Goal: Task Accomplishment & Management: Manage account settings

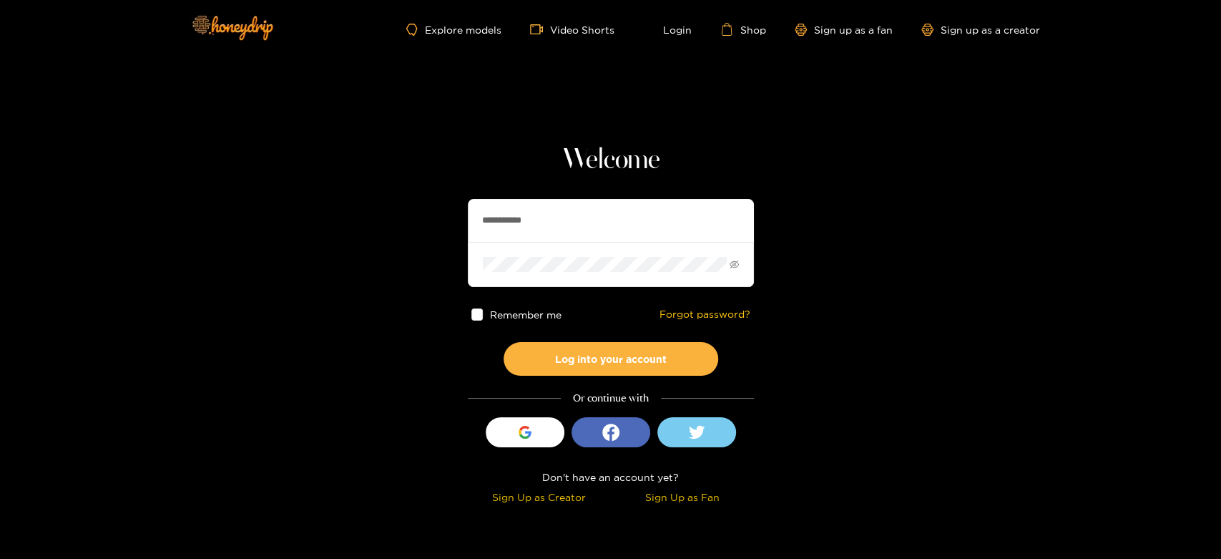
drag, startPoint x: 531, startPoint y: 228, endPoint x: 375, endPoint y: 214, distance: 156.6
click at [375, 214] on section "**********" at bounding box center [610, 254] width 1221 height 509
paste input "**"
type input "**********"
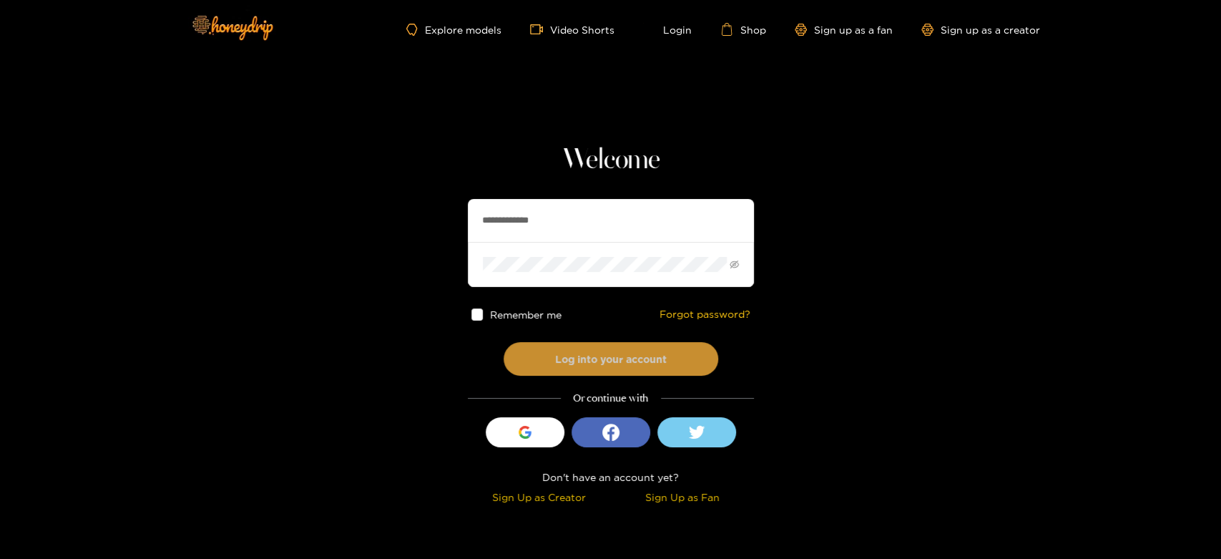
click at [559, 343] on button "Log into your account" at bounding box center [611, 359] width 215 height 34
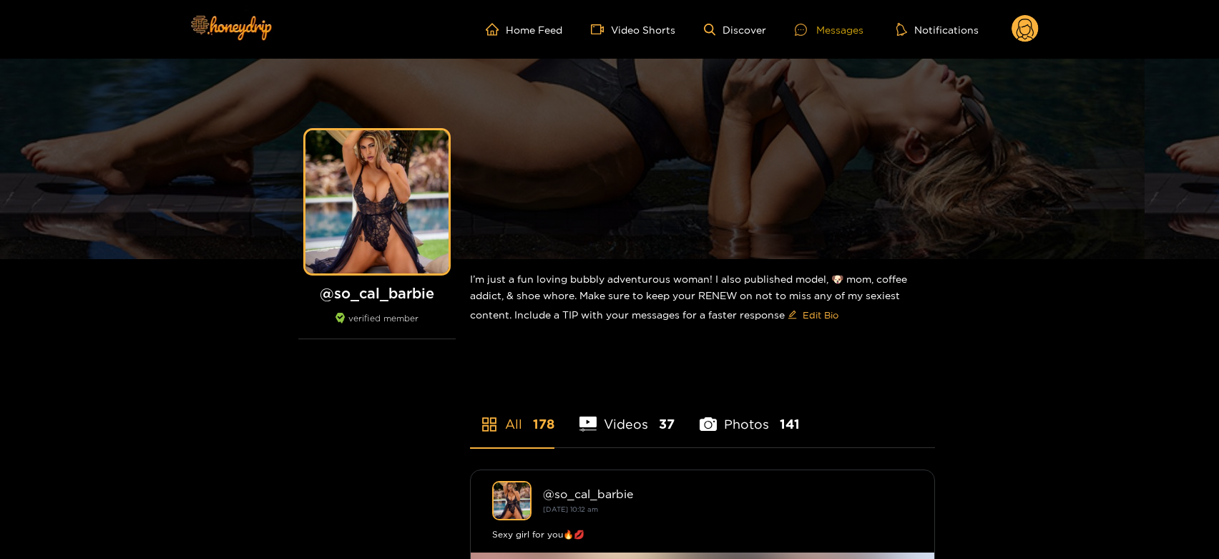
click at [826, 21] on div "Messages" at bounding box center [829, 29] width 69 height 16
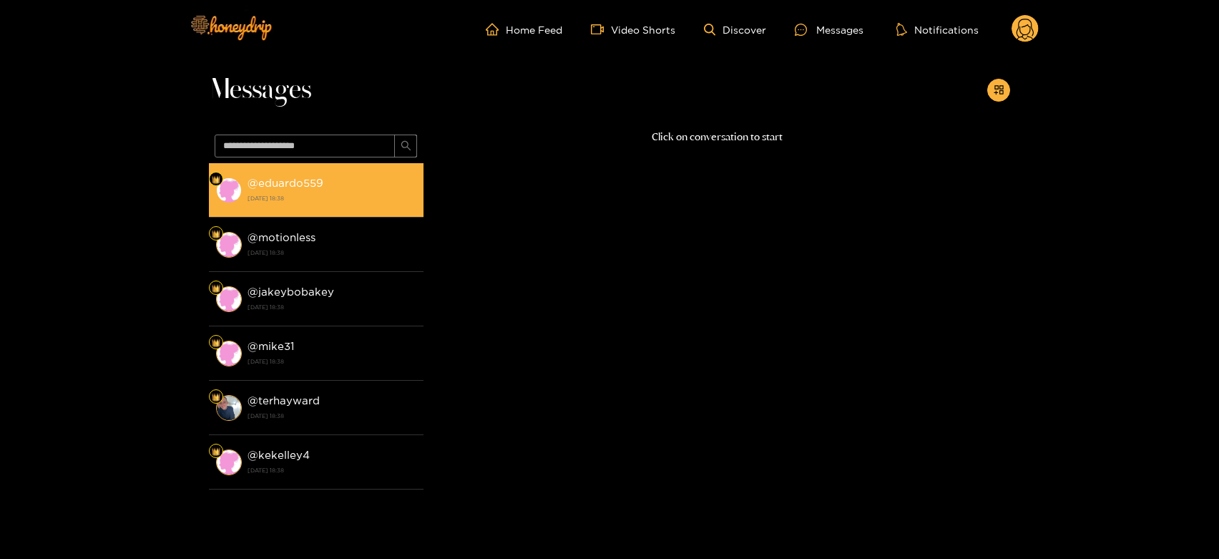
click at [373, 182] on div "@ eduardo559 [DATE] 18:38" at bounding box center [332, 190] width 169 height 32
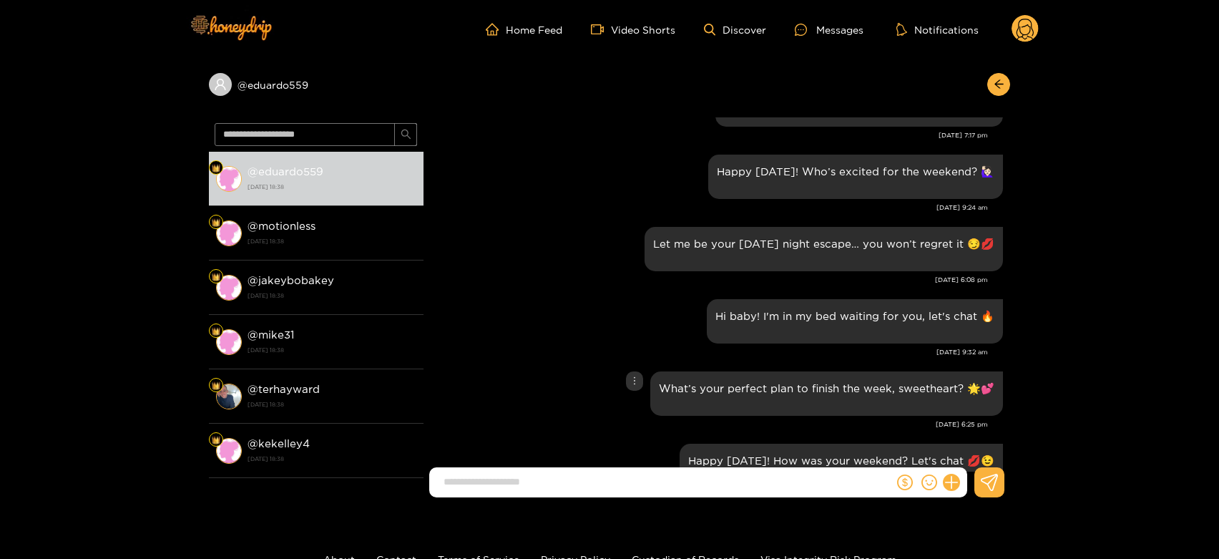
scroll to position [1525, 0]
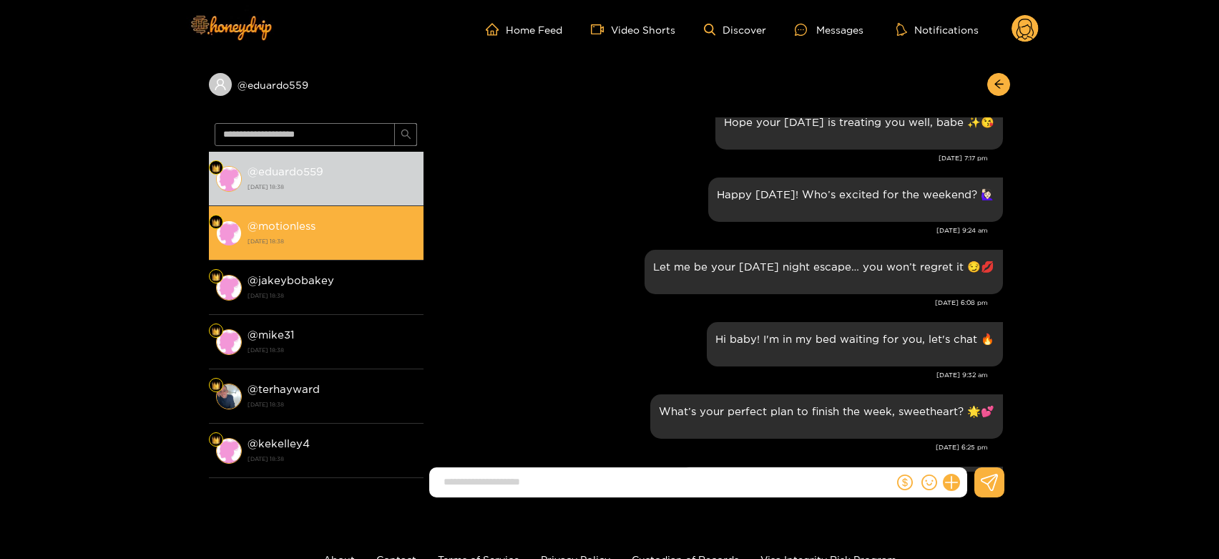
click at [317, 232] on div "@ motionless [DATE] 18:38" at bounding box center [332, 233] width 169 height 32
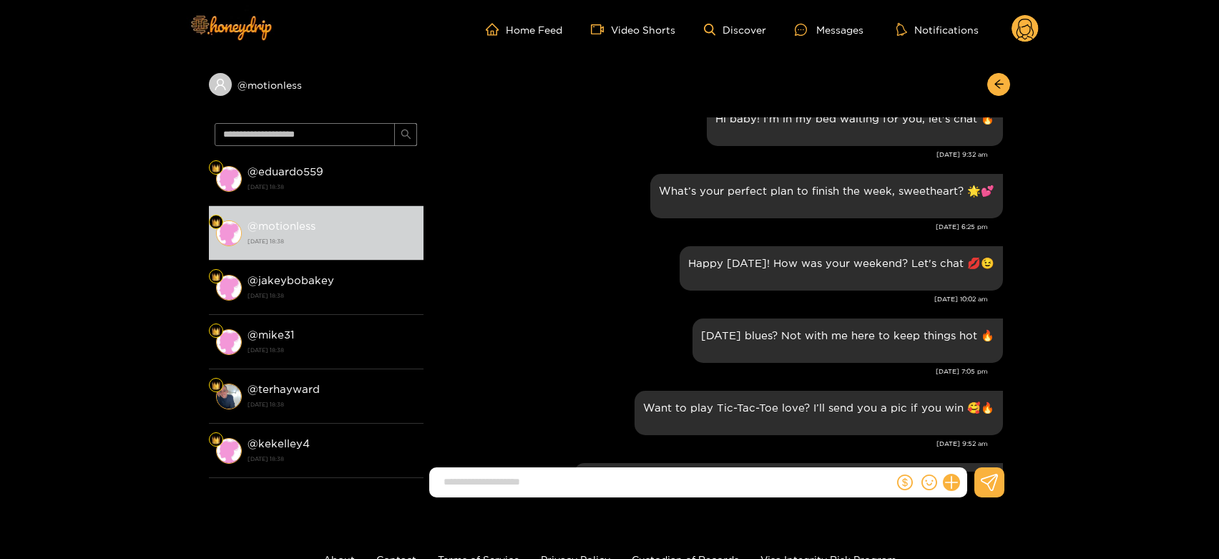
scroll to position [1685, 0]
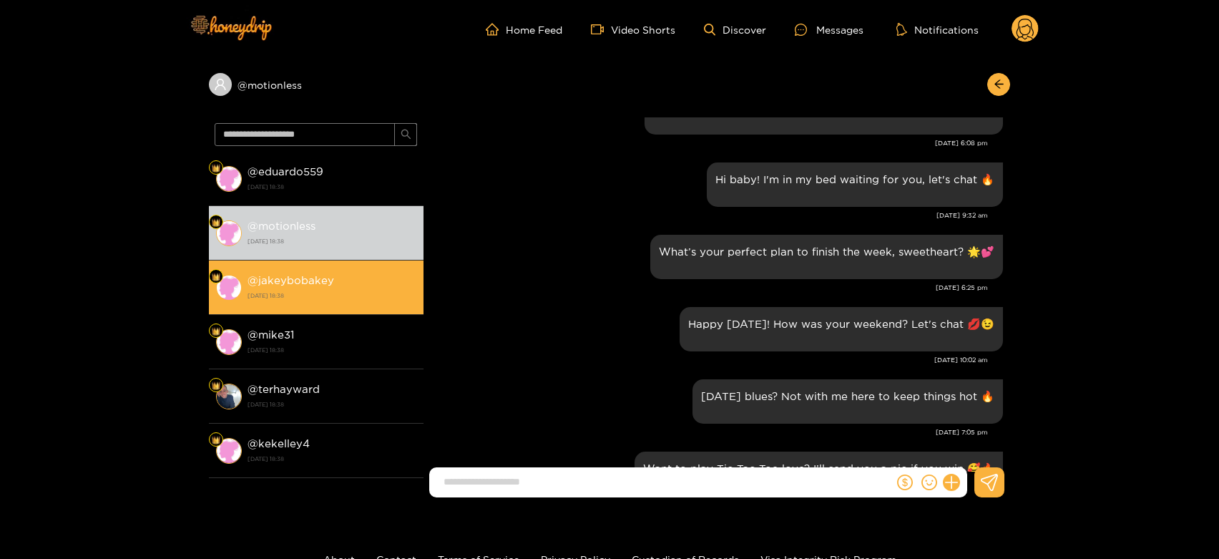
click at [318, 286] on div "@ jakeybobakey [DATE] 18:38" at bounding box center [332, 287] width 169 height 32
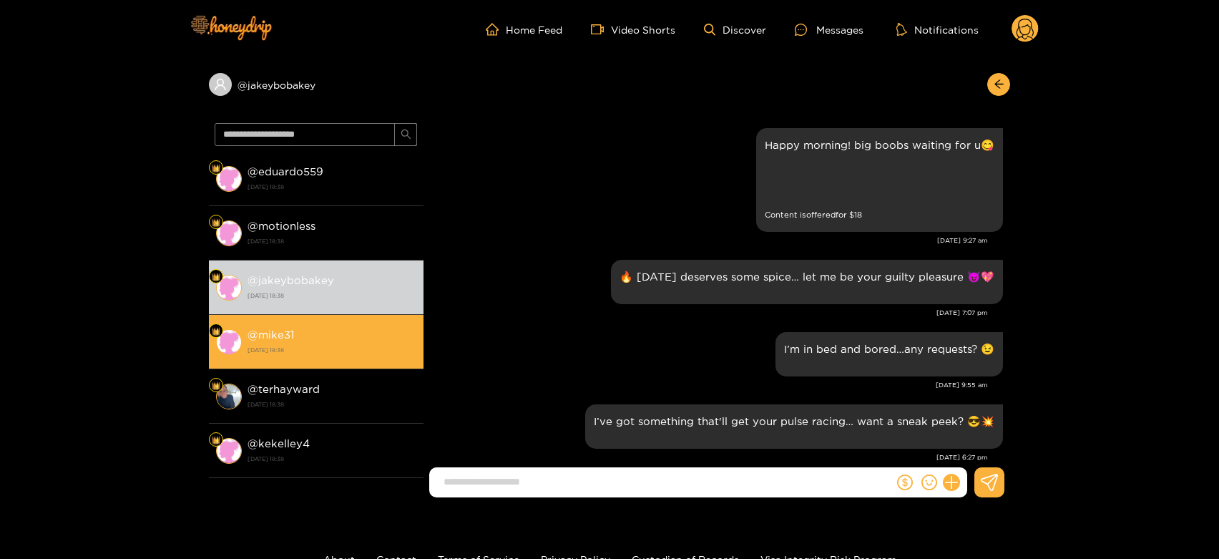
scroll to position [1843, 0]
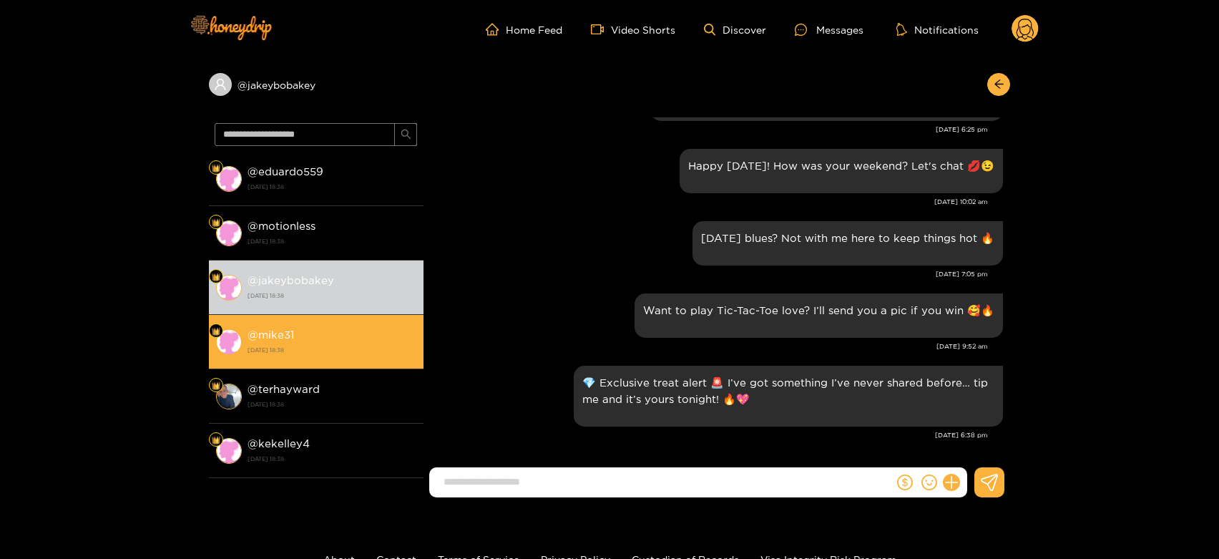
click at [330, 344] on strong "[DATE] 18:38" at bounding box center [332, 349] width 169 height 13
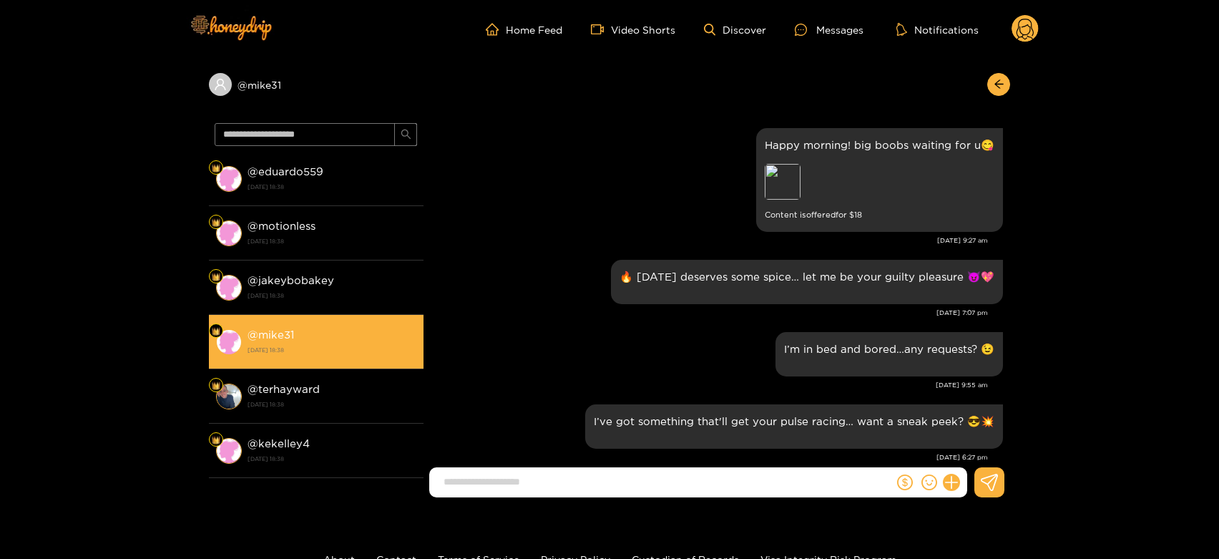
scroll to position [1843, 0]
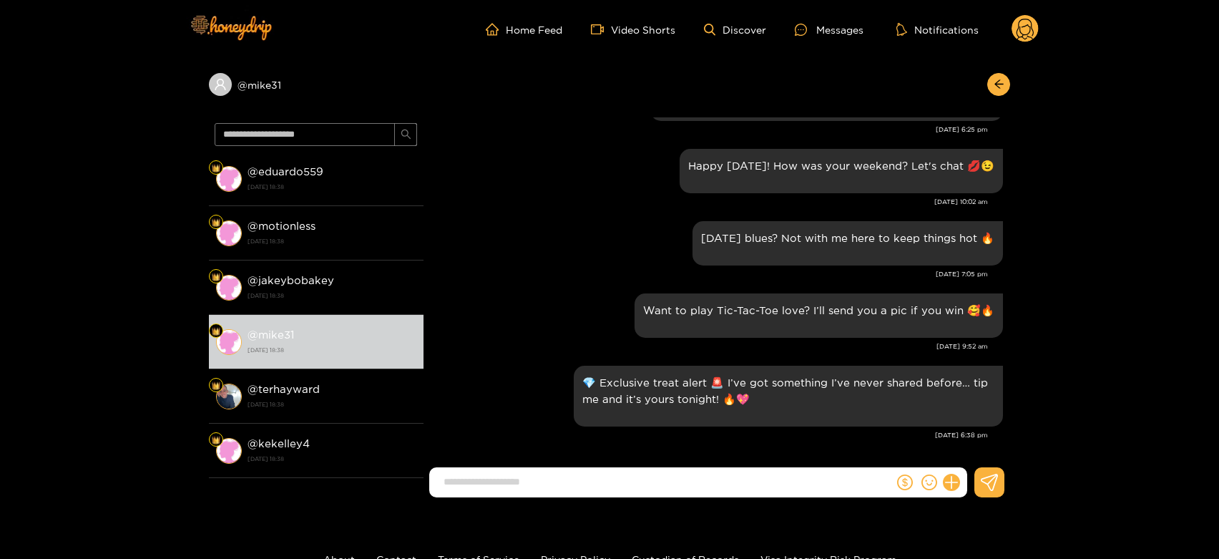
click at [1027, 39] on circle at bounding box center [1025, 28] width 27 height 27
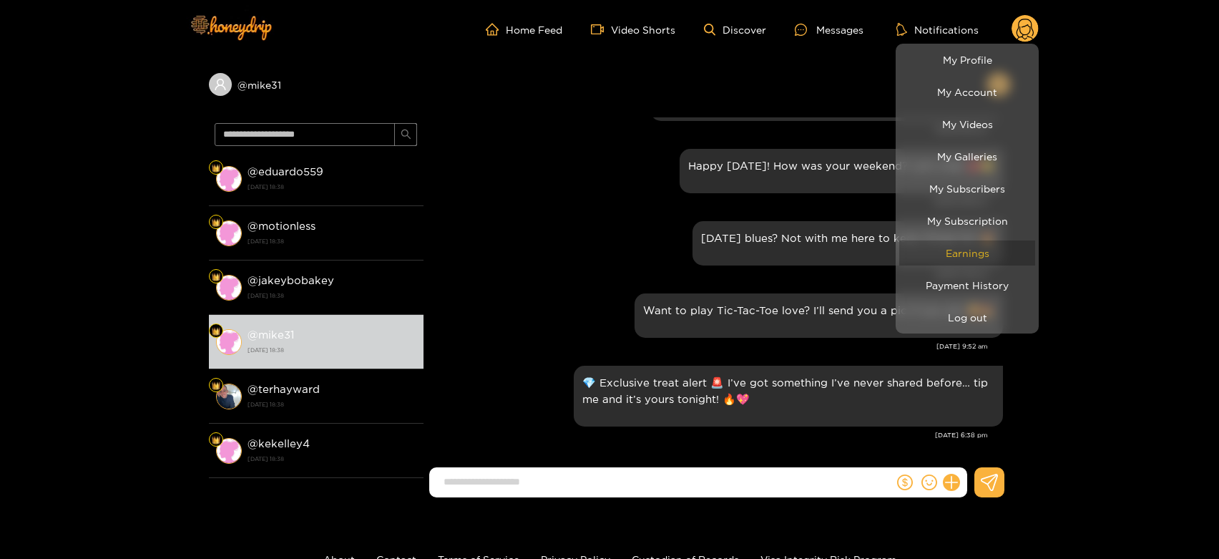
click at [932, 252] on link "Earnings" at bounding box center [967, 252] width 136 height 25
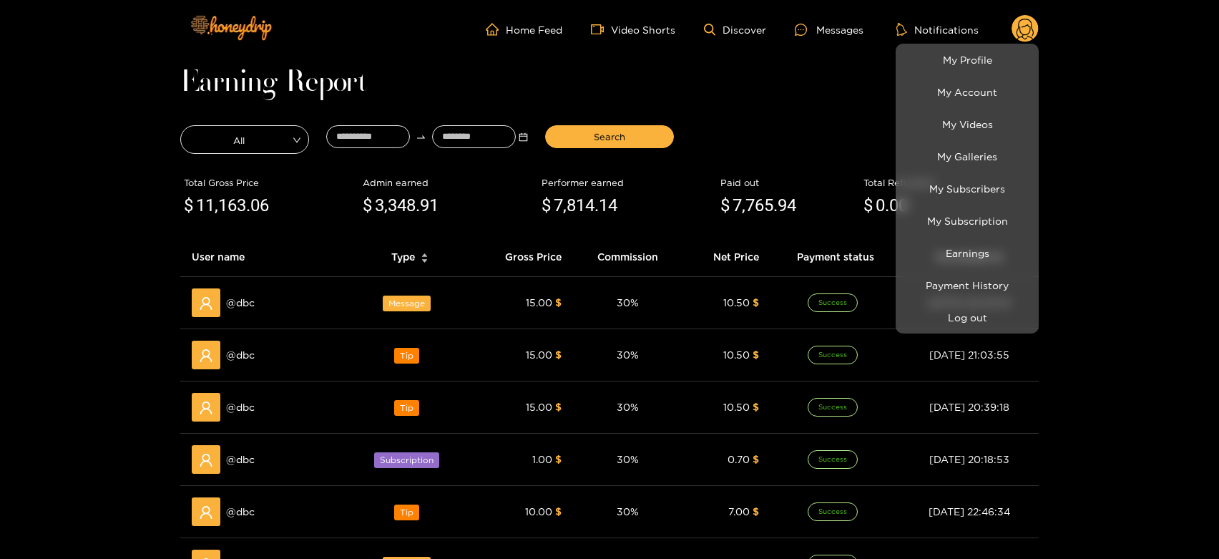
click at [259, 302] on div at bounding box center [609, 279] width 1219 height 559
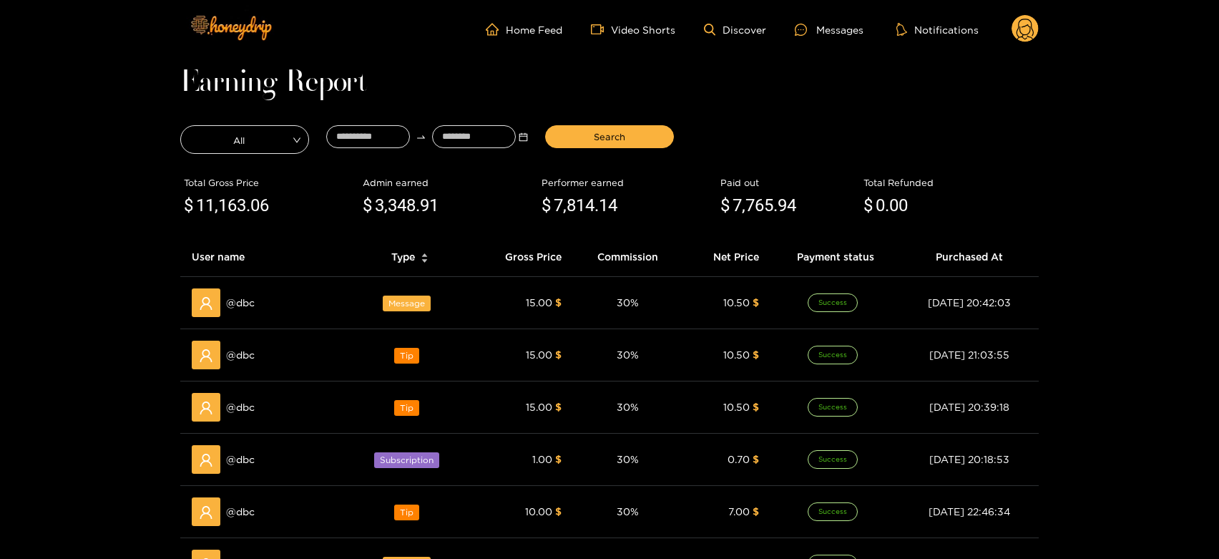
click at [259, 302] on div "@ dbc" at bounding box center [265, 302] width 146 height 29
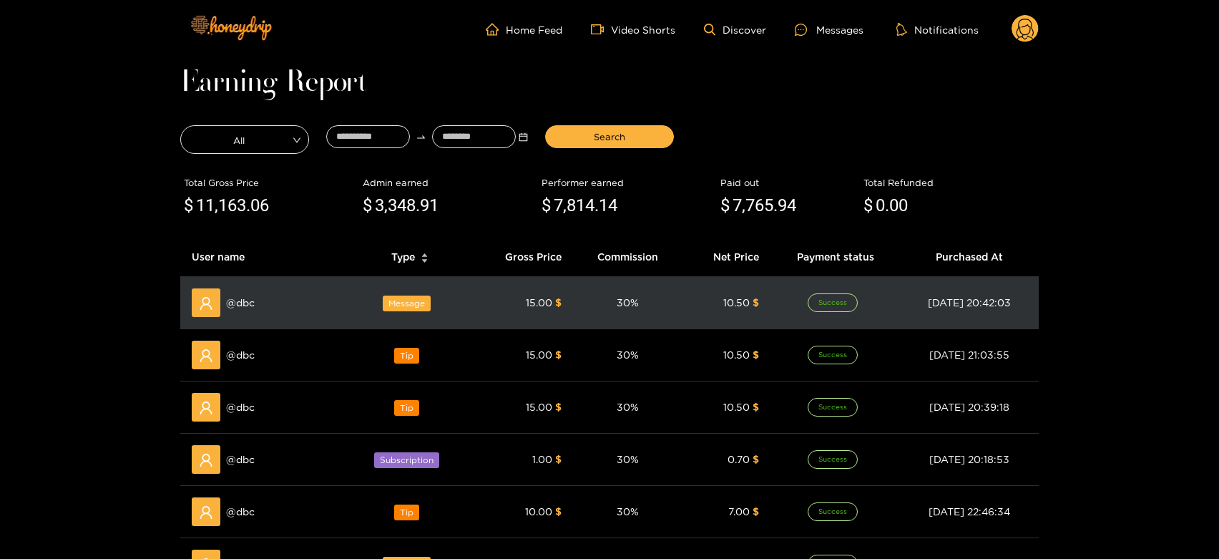
click at [252, 300] on span "@ dbc" at bounding box center [240, 303] width 29 height 16
click at [248, 300] on span "@ dbc" at bounding box center [240, 303] width 29 height 16
copy span "dbc"
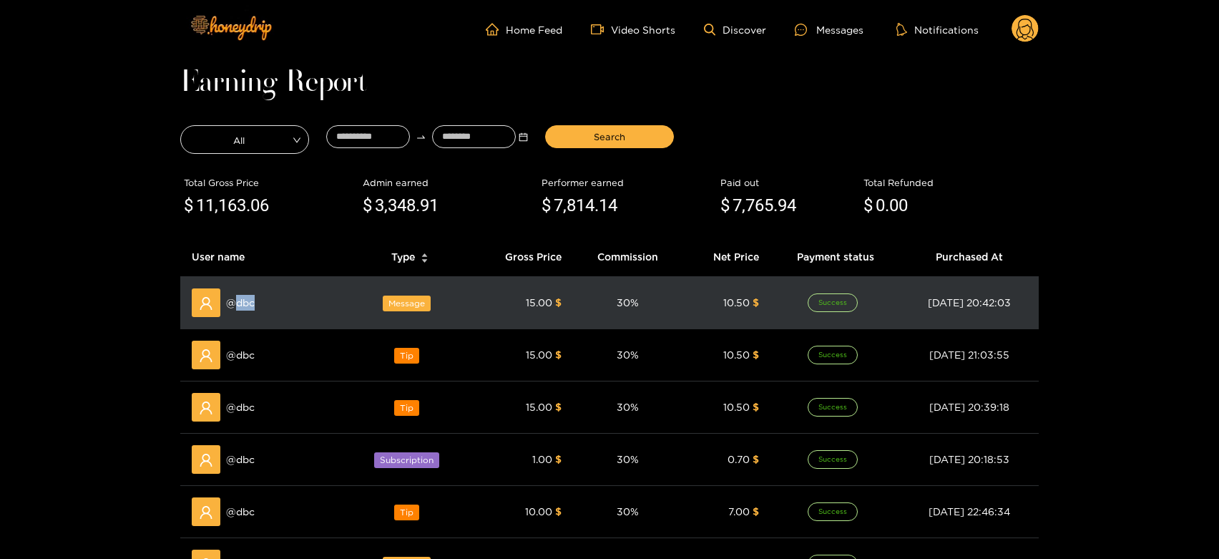
scroll to position [79, 0]
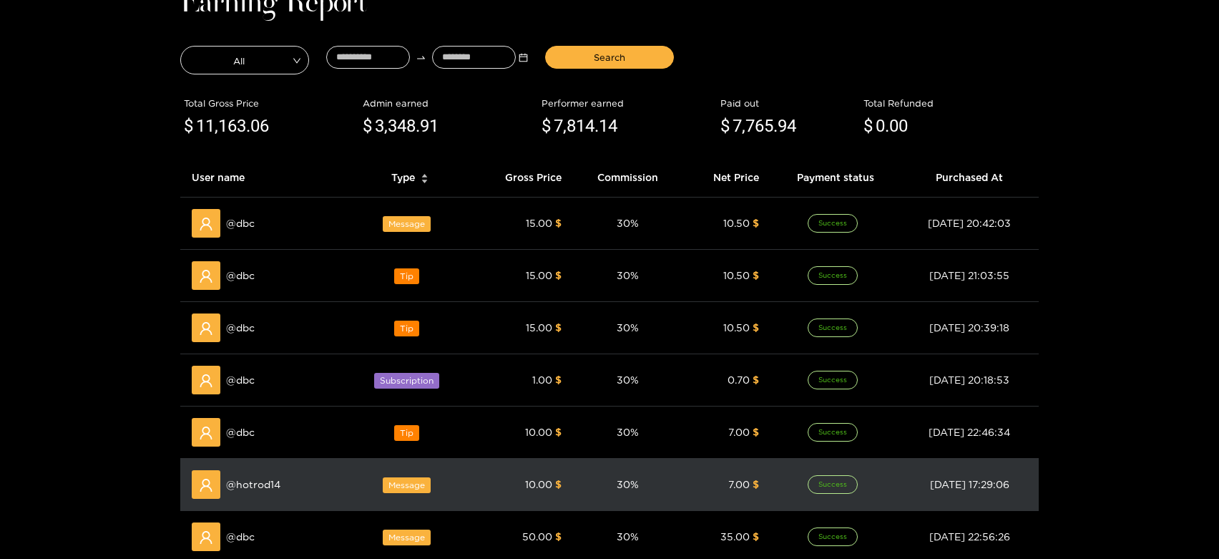
click at [263, 494] on div "@ hotrod14" at bounding box center [265, 484] width 146 height 29
copy span "hotrod14"
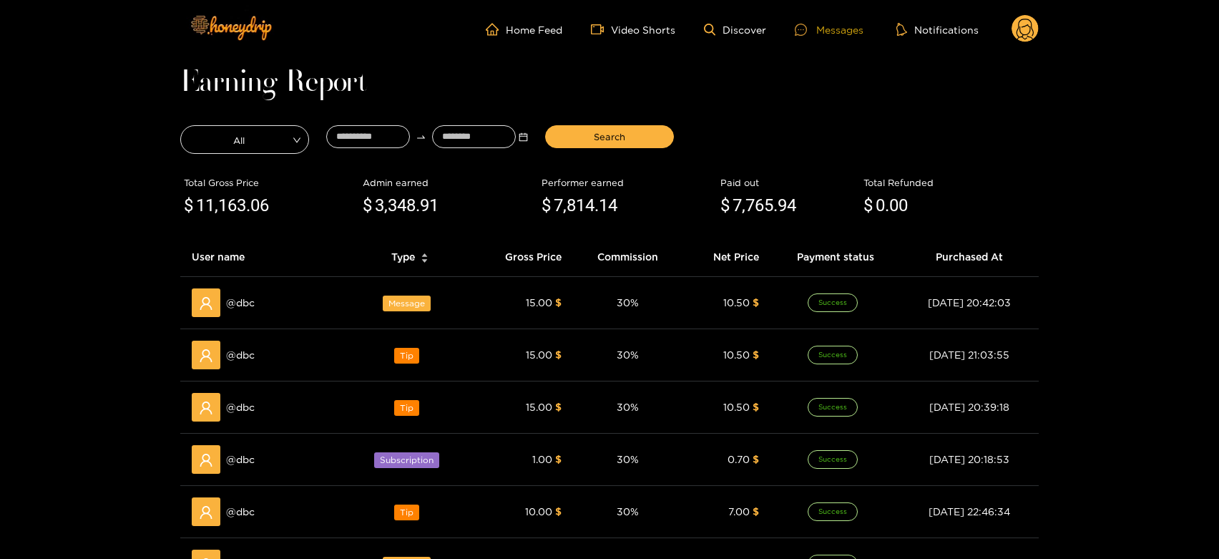
click at [839, 33] on div "Messages" at bounding box center [829, 29] width 69 height 16
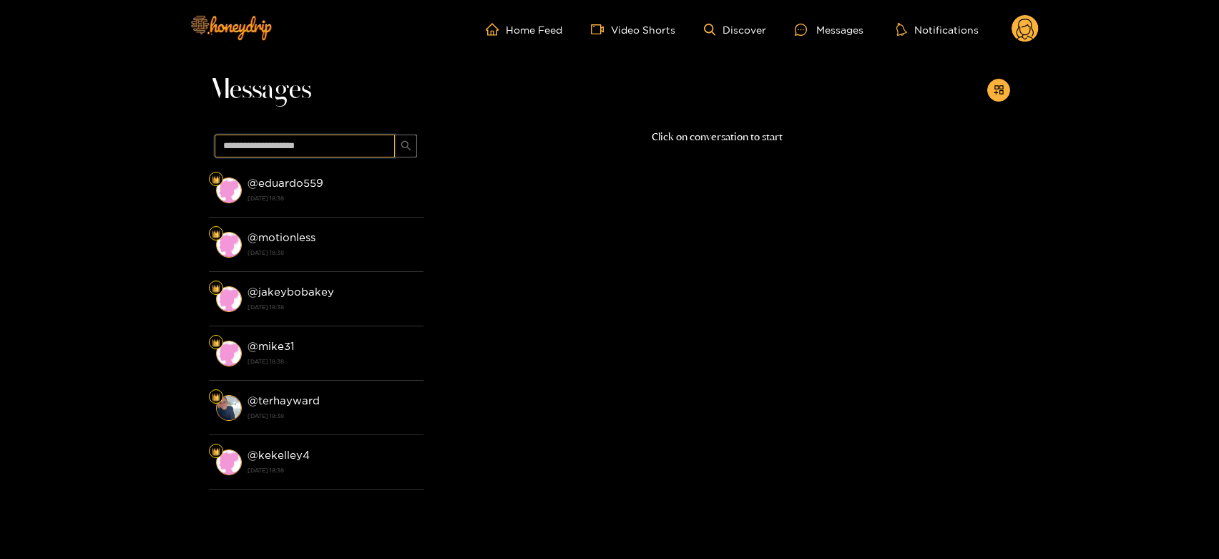
click at [270, 153] on input "text" at bounding box center [305, 146] width 180 height 23
paste input "********"
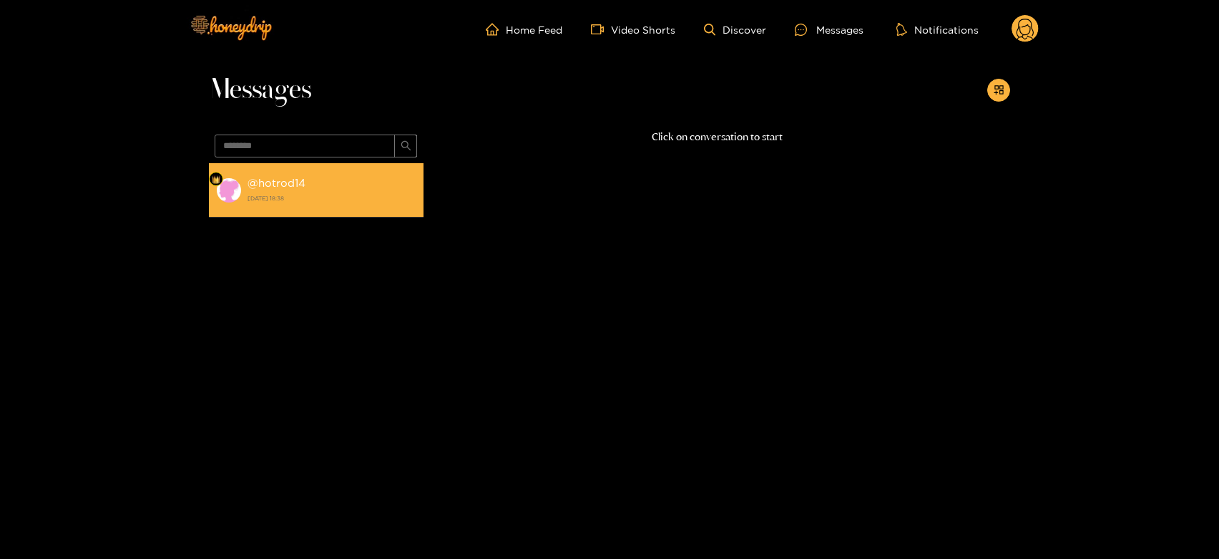
click at [310, 200] on strong "[DATE] 18:38" at bounding box center [332, 198] width 169 height 13
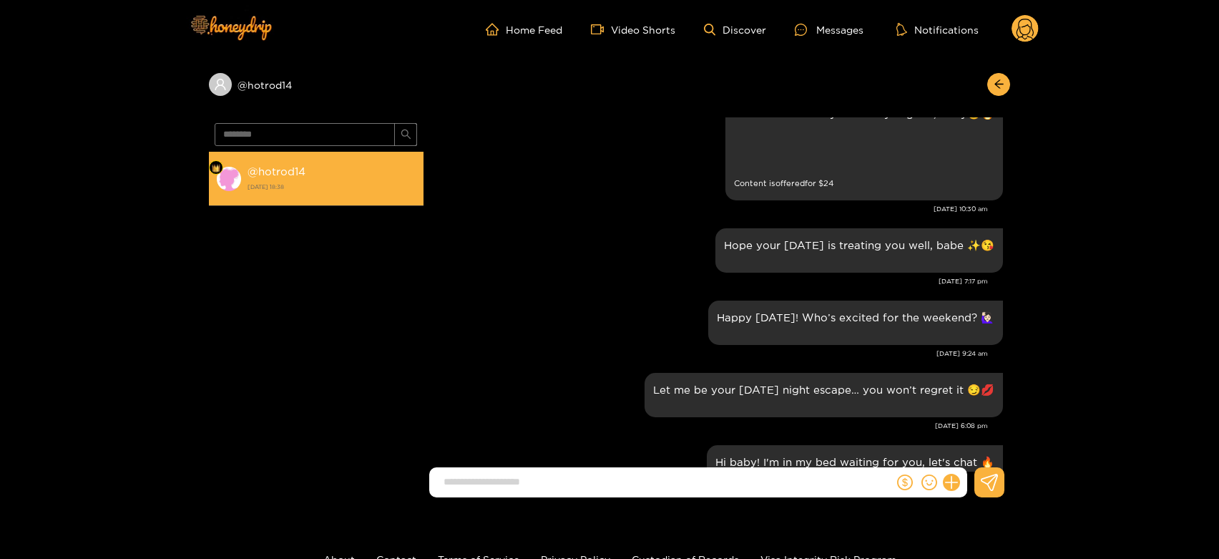
scroll to position [1287, 0]
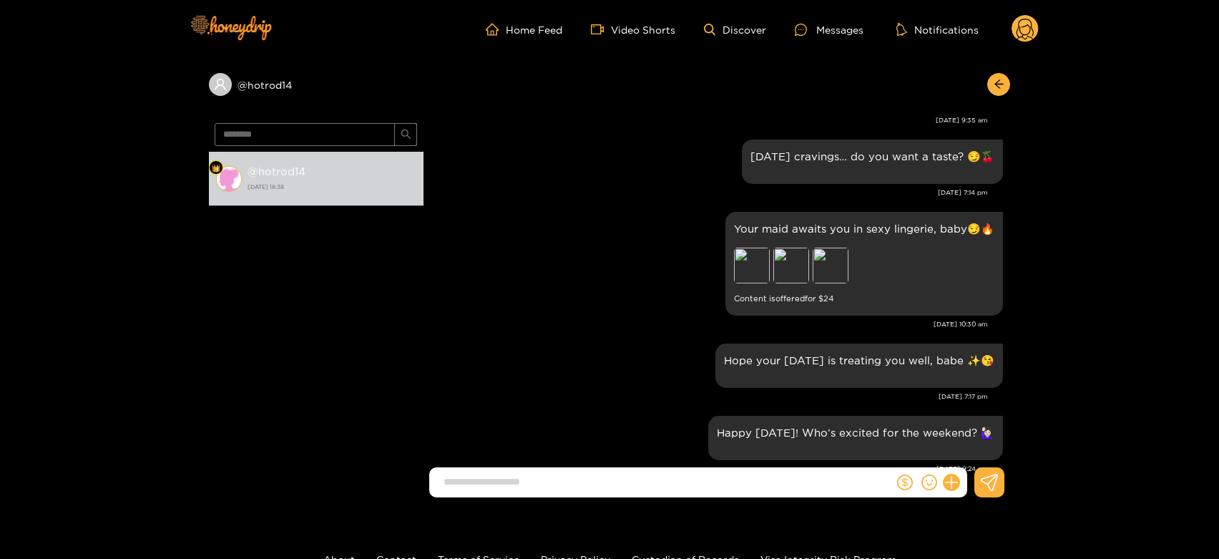
click at [249, 119] on span "********" at bounding box center [316, 134] width 215 height 34
click at [258, 136] on input "********" at bounding box center [305, 134] width 180 height 23
paste input "text"
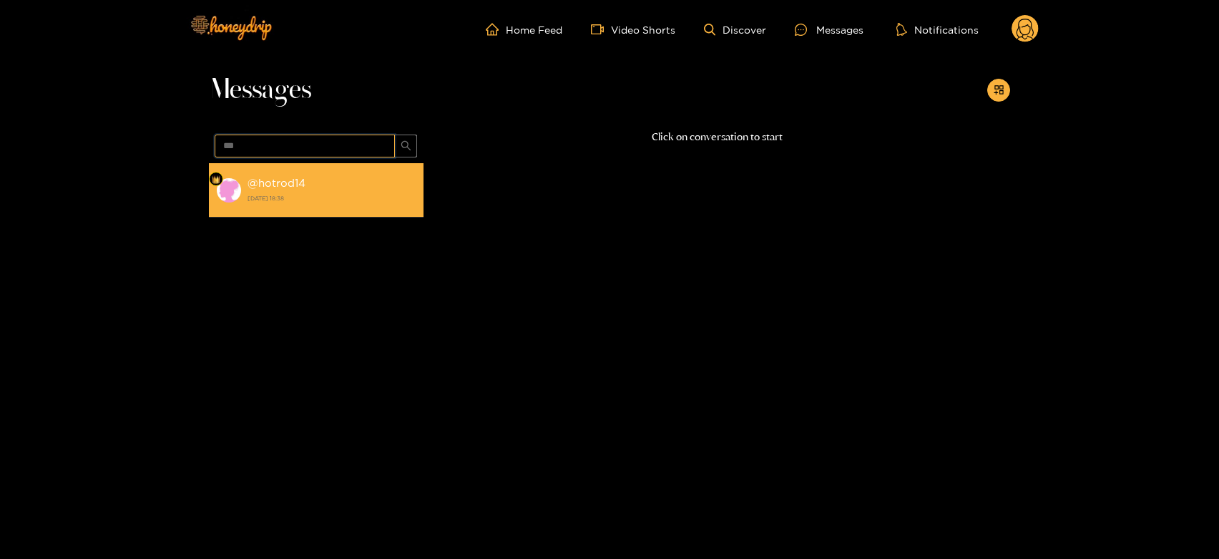
type input "***"
click at [317, 182] on div "@ hotrod14 [DATE] 18:38" at bounding box center [332, 190] width 169 height 32
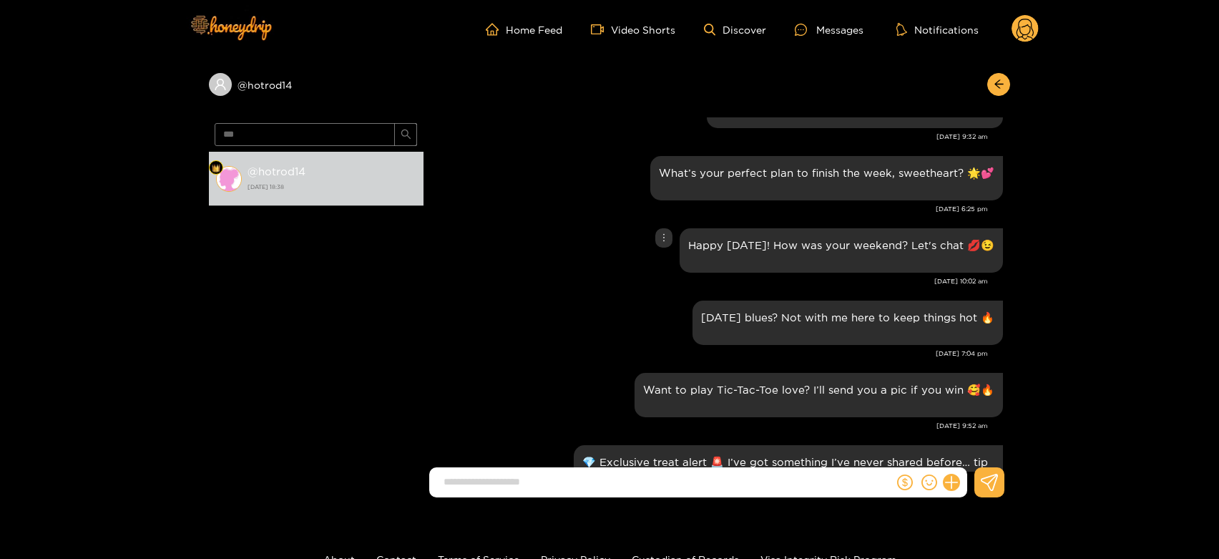
scroll to position [1843, 0]
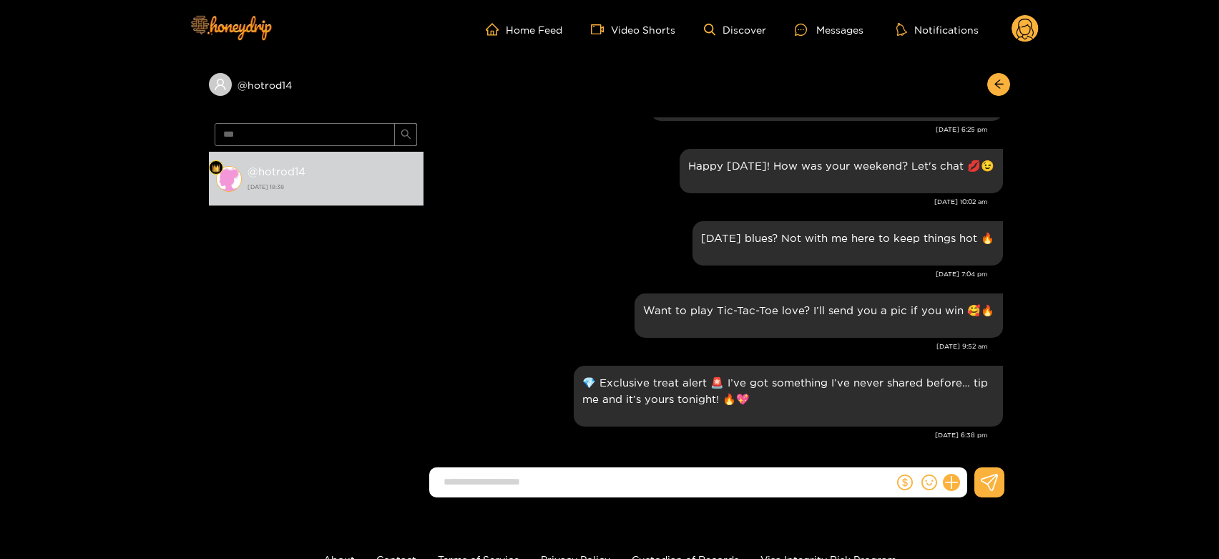
click at [1025, 32] on circle at bounding box center [1025, 28] width 27 height 27
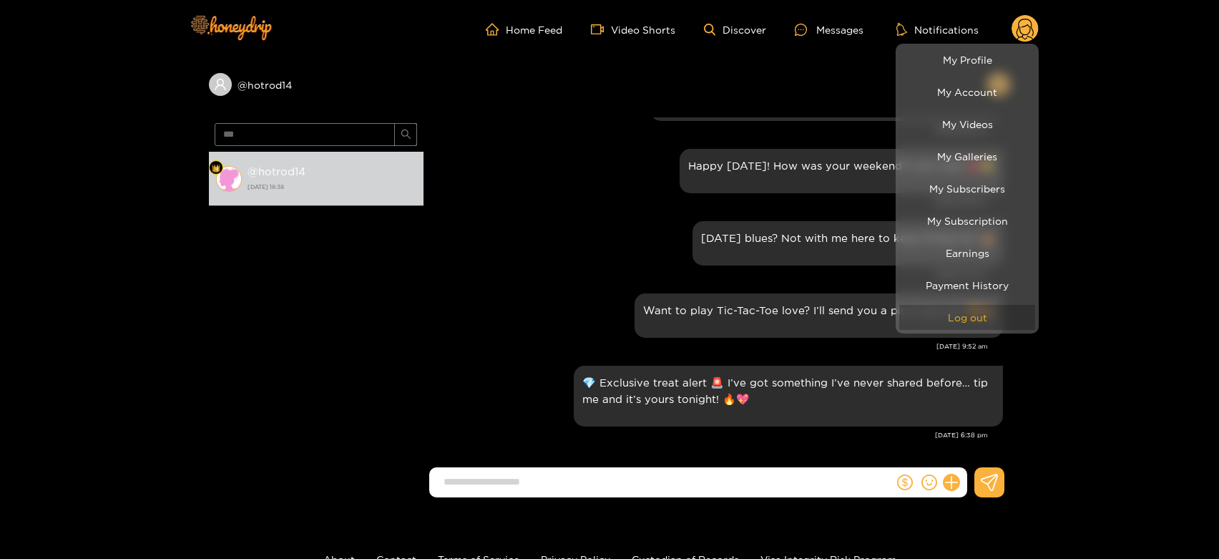
click at [989, 320] on button "Log out" at bounding box center [967, 317] width 136 height 25
